Goal: Navigation & Orientation: Find specific page/section

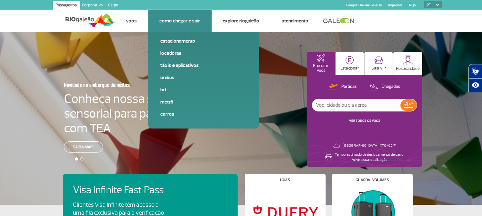
click at [180, 39] on link "Estacionamento" at bounding box center [203, 41] width 86 height 7
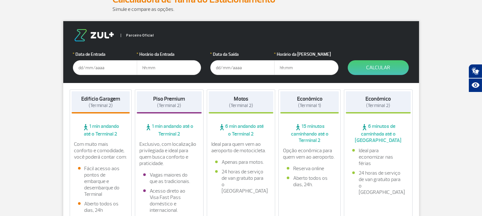
scroll to position [107, 0]
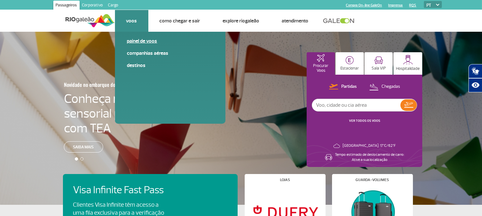
click at [130, 39] on link "Painel de voos" at bounding box center [170, 41] width 86 height 7
